Goal: Communication & Community: Answer question/provide support

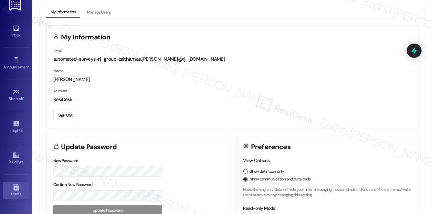
scroll to position [3, 0]
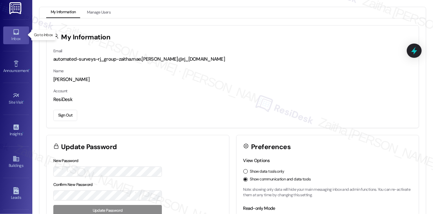
click at [19, 37] on div "Inbox" at bounding box center [16, 39] width 32 height 6
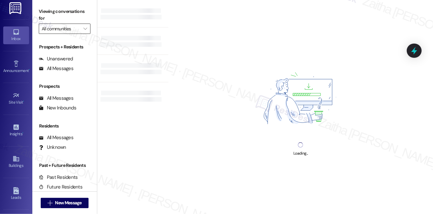
click at [78, 31] on input "All communities" at bounding box center [61, 29] width 38 height 10
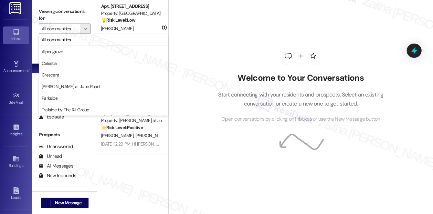
click at [210, 43] on div "Welcome to Your Conversations Start connecting with your residents and prospect…" at bounding box center [301, 85] width 194 height 171
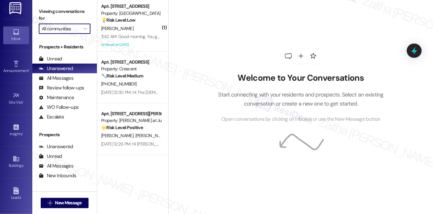
click at [62, 30] on input "All communities" at bounding box center [61, 29] width 38 height 10
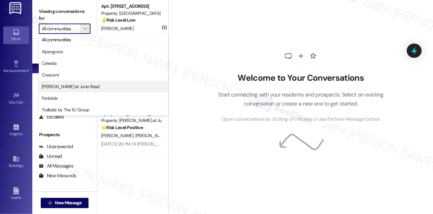
click at [67, 88] on span "[PERSON_NAME] at June Road" at bounding box center [71, 86] width 58 height 6
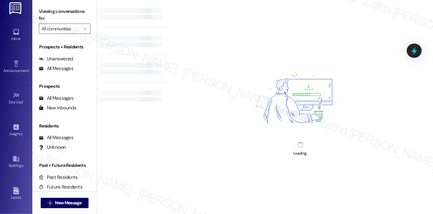
type input "[PERSON_NAME] at June Road"
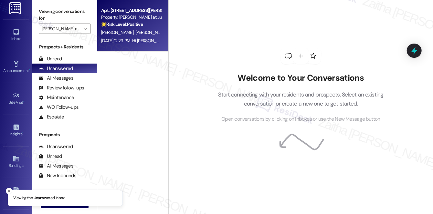
click at [144, 36] on div "[PERSON_NAME] [PERSON_NAME]" at bounding box center [130, 32] width 61 height 8
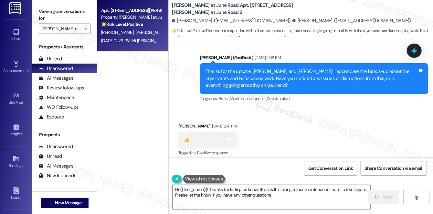
type textarea "Hi {{first_name}}! Thanks for letting us know. I'll pass this along to our main…"
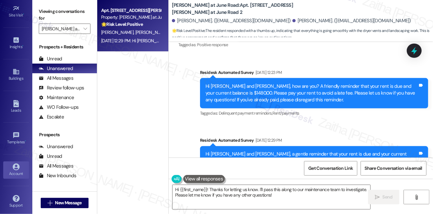
scroll to position [91, 0]
click at [11, 173] on div "Account" at bounding box center [16, 172] width 32 height 6
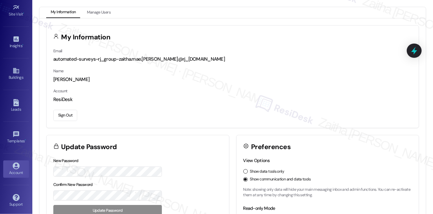
click at [66, 116] on button "Sign Out" at bounding box center [65, 115] width 24 height 11
